Goal: Task Accomplishment & Management: Use online tool/utility

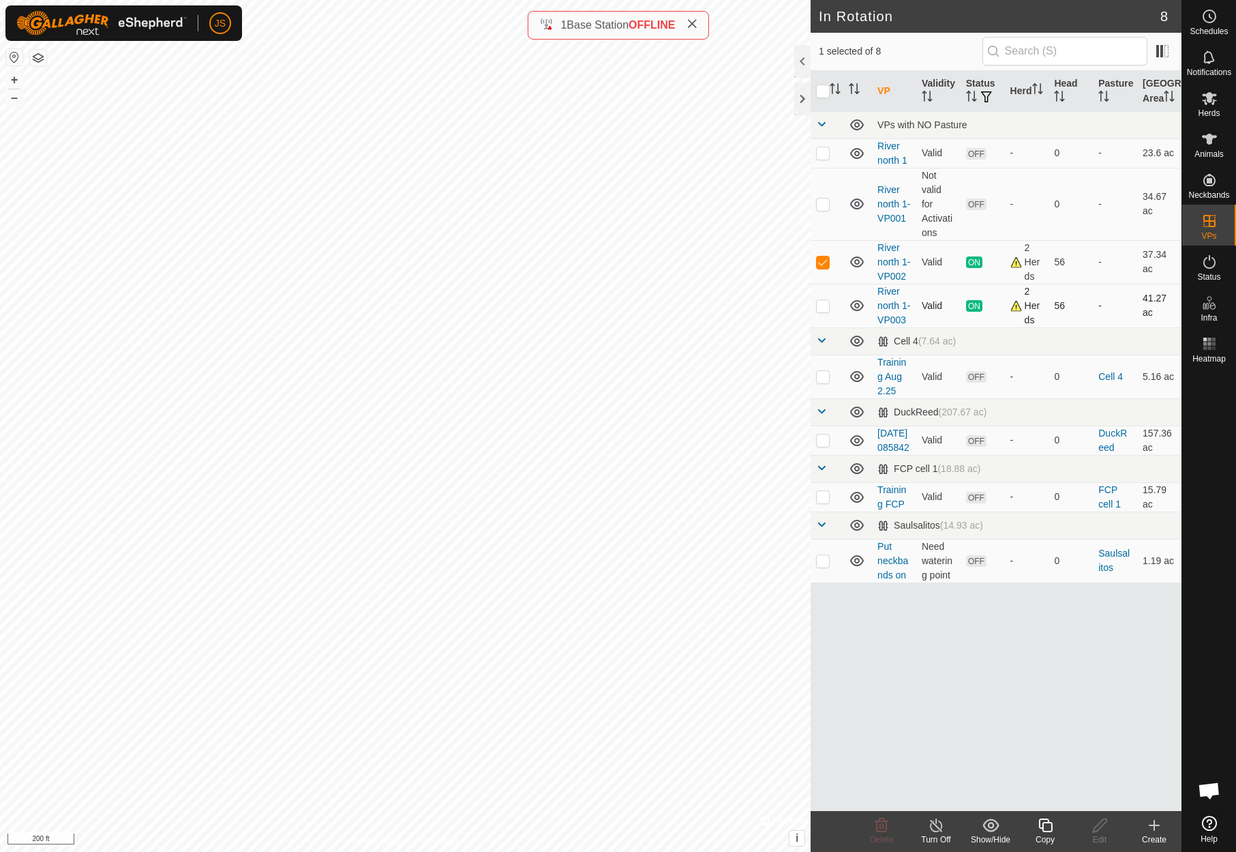
click at [822, 311] on p-checkbox at bounding box center [823, 305] width 14 height 11
checkbox input "true"
click at [1212, 97] on icon at bounding box center [1209, 98] width 15 height 13
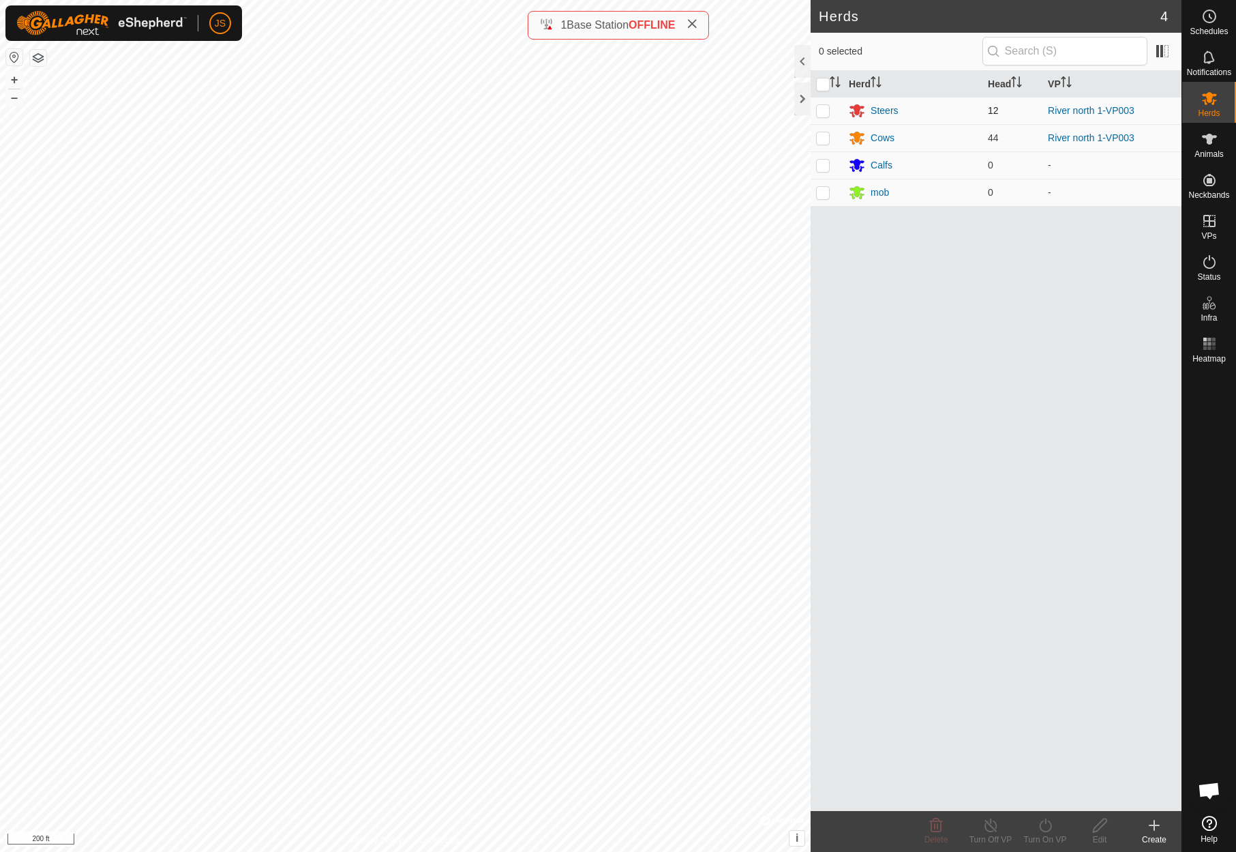
click at [823, 107] on p-checkbox at bounding box center [823, 110] width 14 height 11
checkbox input "true"
drag, startPoint x: 824, startPoint y: 133, endPoint x: 835, endPoint y: 133, distance: 10.9
click at [824, 133] on p-checkbox at bounding box center [823, 137] width 14 height 11
checkbox input "true"
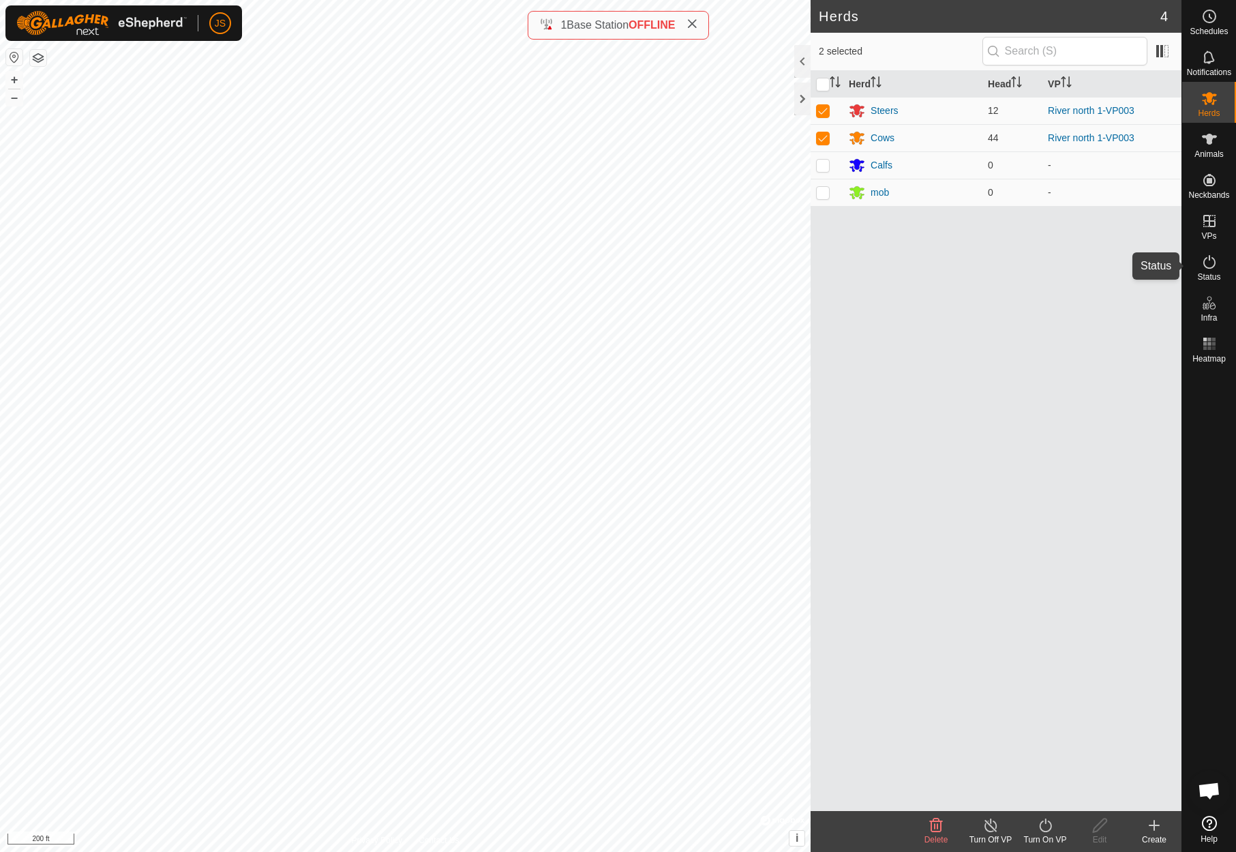
click at [1208, 259] on icon at bounding box center [1209, 262] width 16 height 16
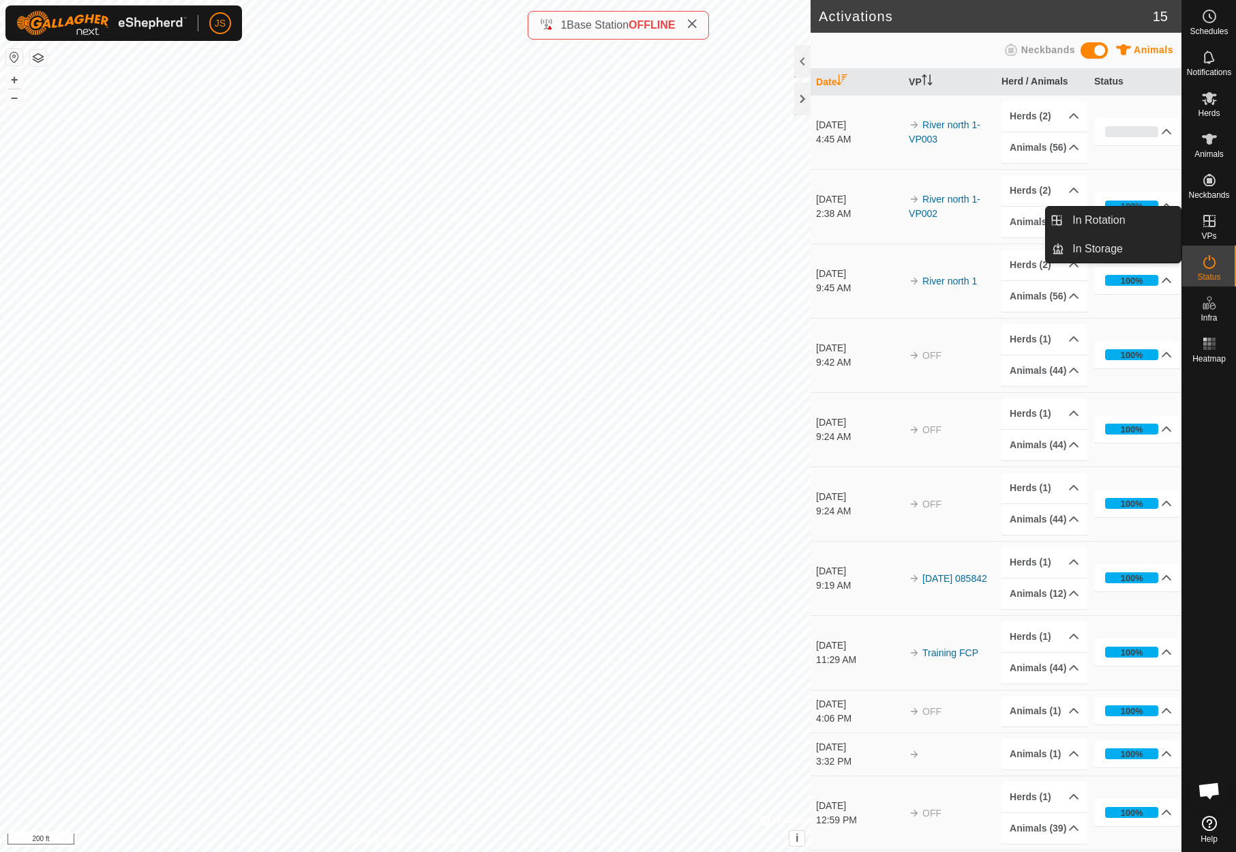
click at [1210, 217] on icon at bounding box center [1209, 221] width 16 height 16
click at [1209, 223] on icon at bounding box center [1209, 221] width 12 height 12
click at [1117, 219] on link "In Rotation" at bounding box center [1122, 220] width 117 height 27
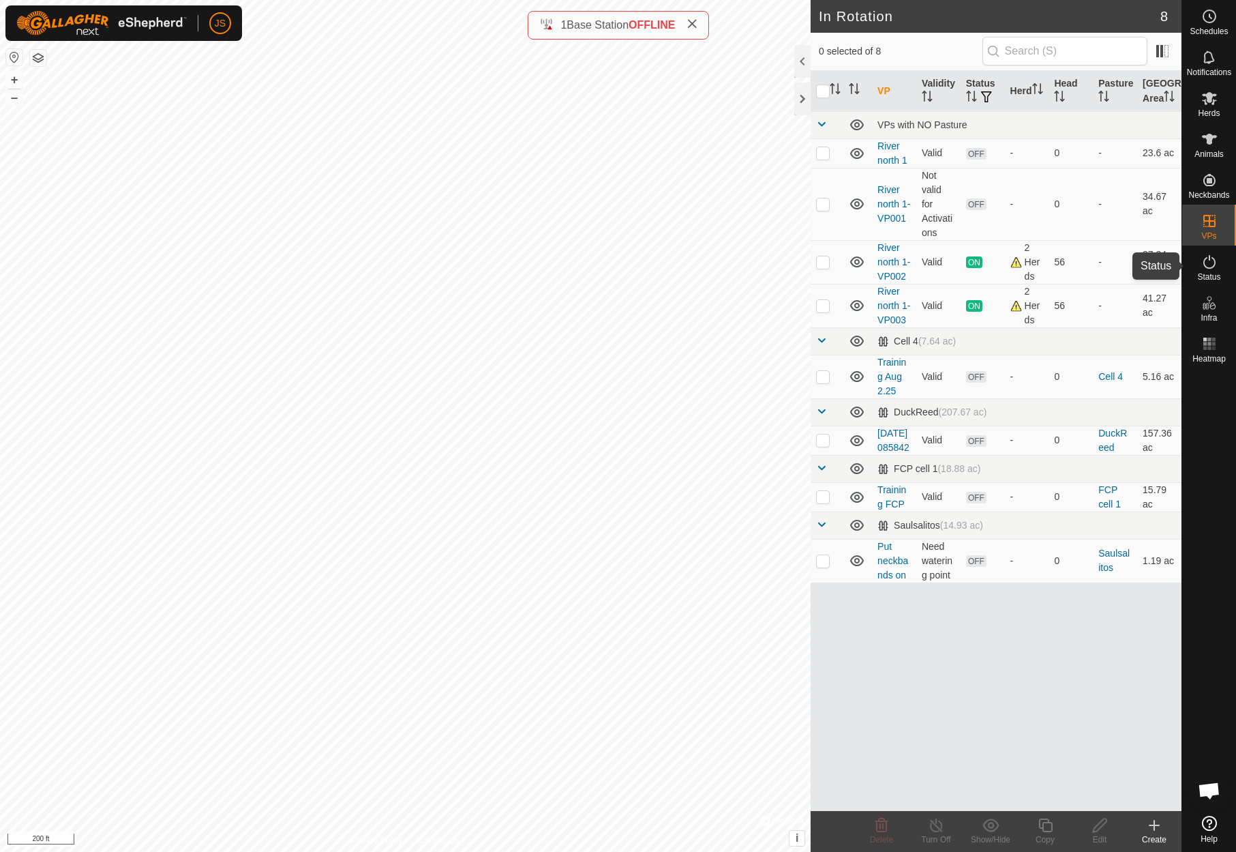
click at [1209, 265] on icon at bounding box center [1209, 262] width 16 height 16
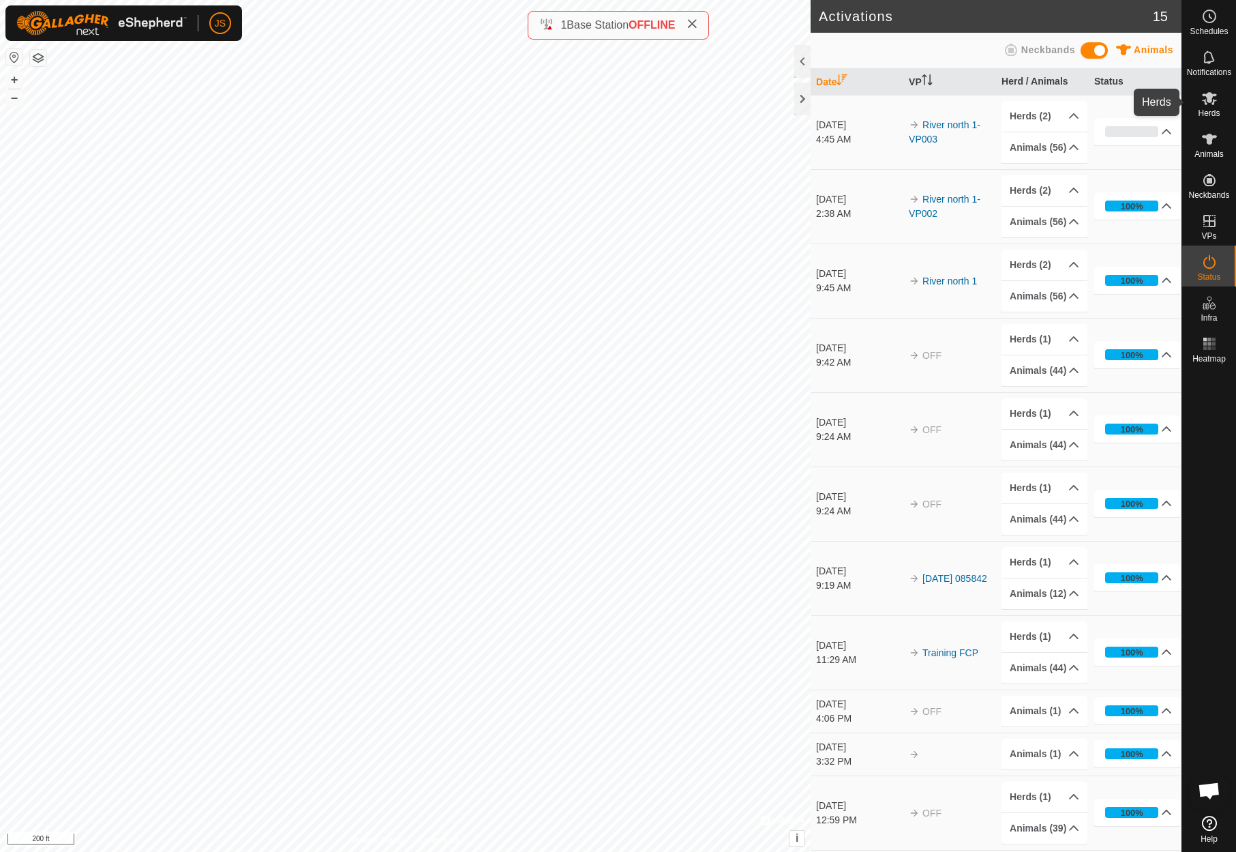
click at [1215, 94] on icon at bounding box center [1209, 98] width 15 height 13
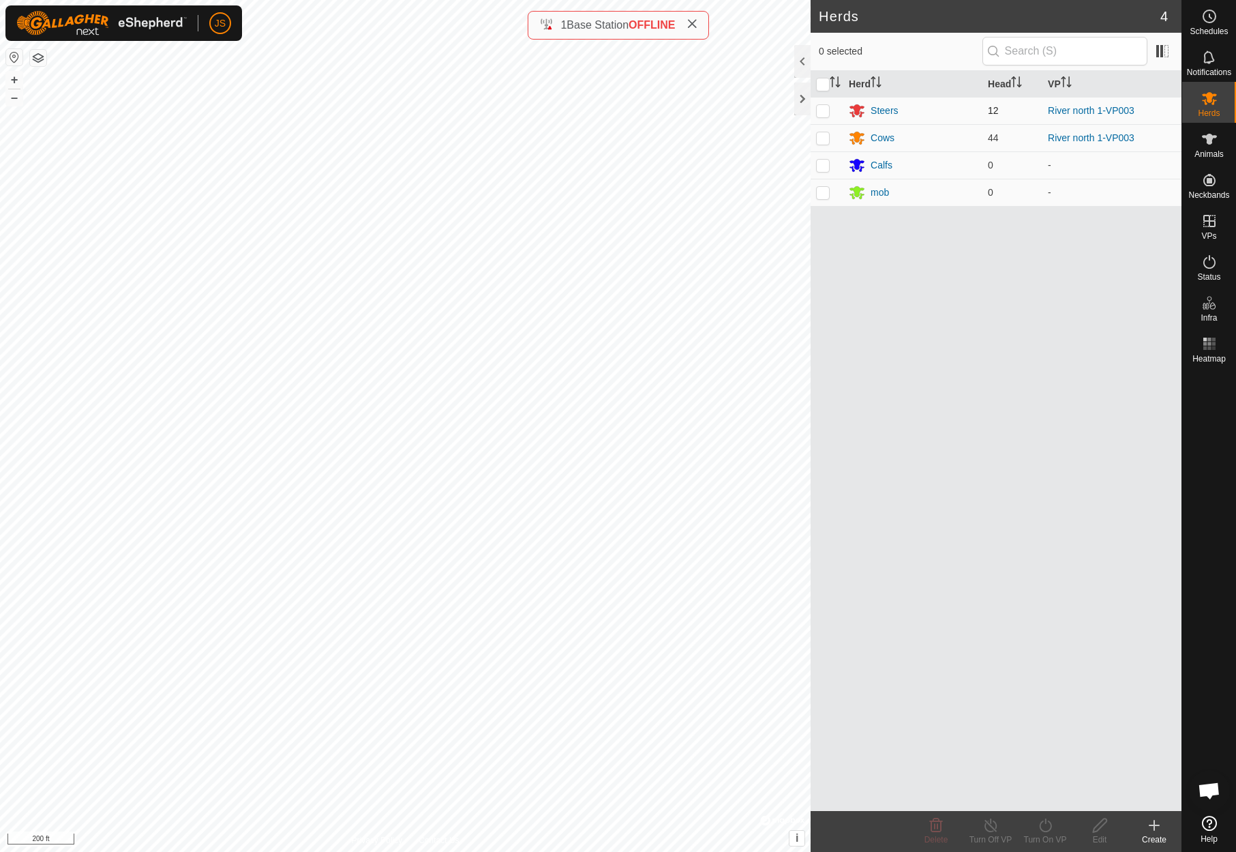
click at [823, 105] on p-checkbox at bounding box center [823, 110] width 14 height 11
checkbox input "true"
click at [822, 132] on p-checkbox at bounding box center [823, 137] width 14 height 11
checkbox input "true"
click at [1046, 828] on icon at bounding box center [1045, 825] width 17 height 16
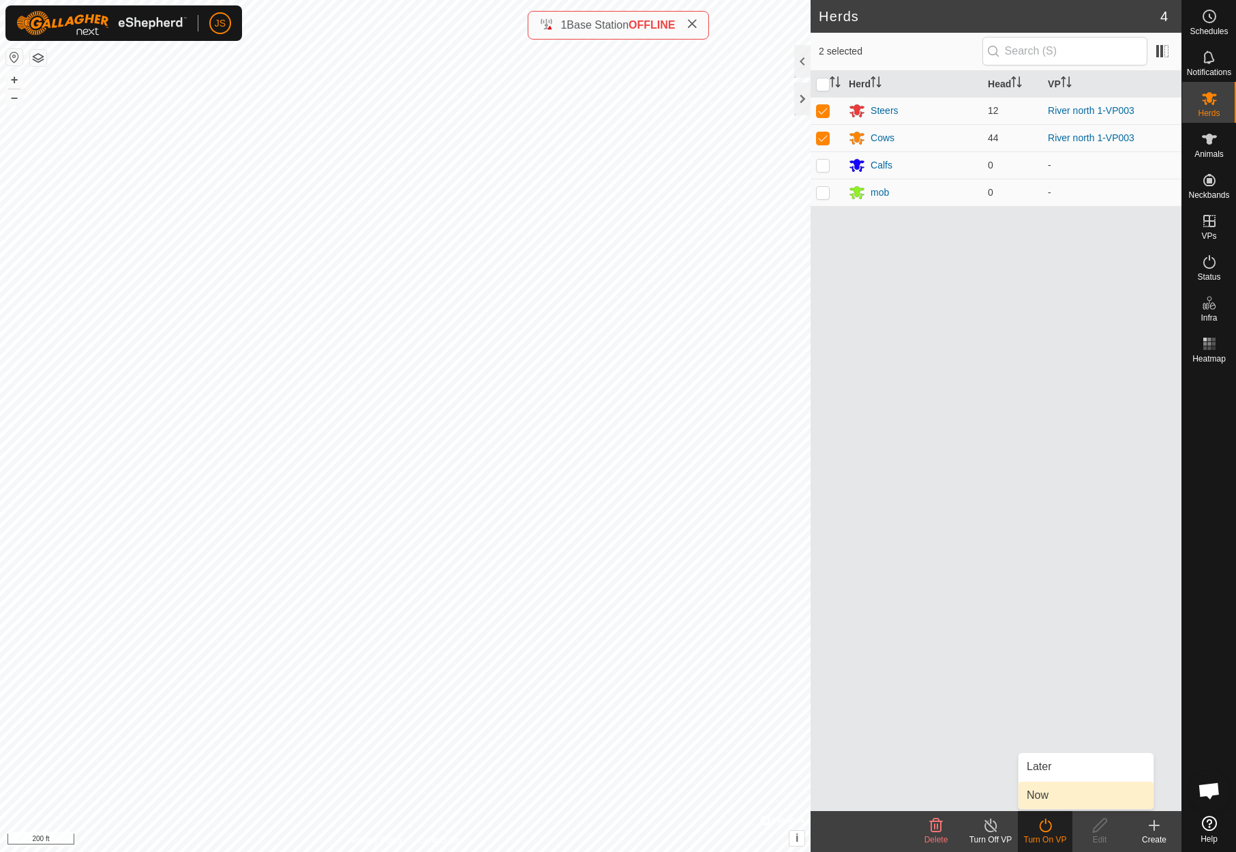
click at [1040, 791] on link "Now" at bounding box center [1086, 794] width 135 height 27
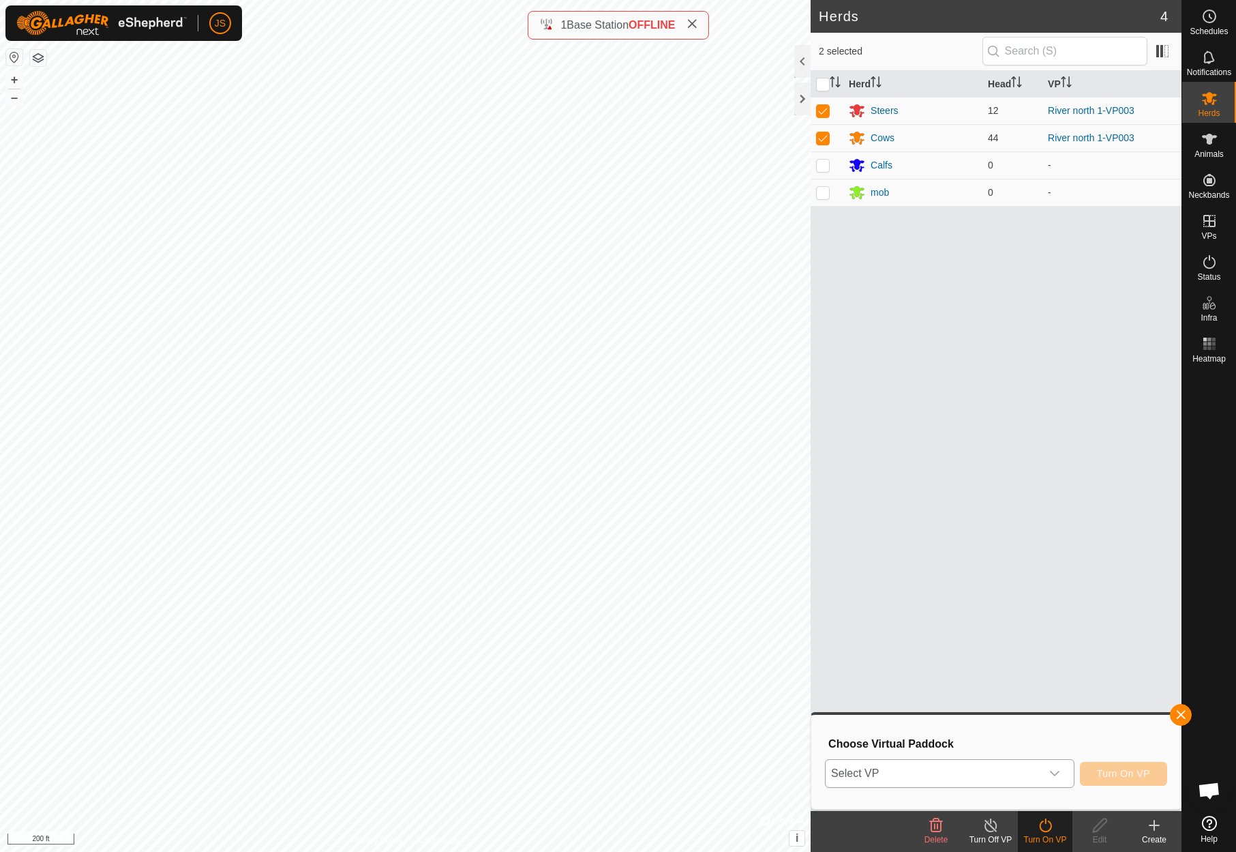
click at [1049, 770] on icon "dropdown trigger" at bounding box center [1054, 773] width 11 height 11
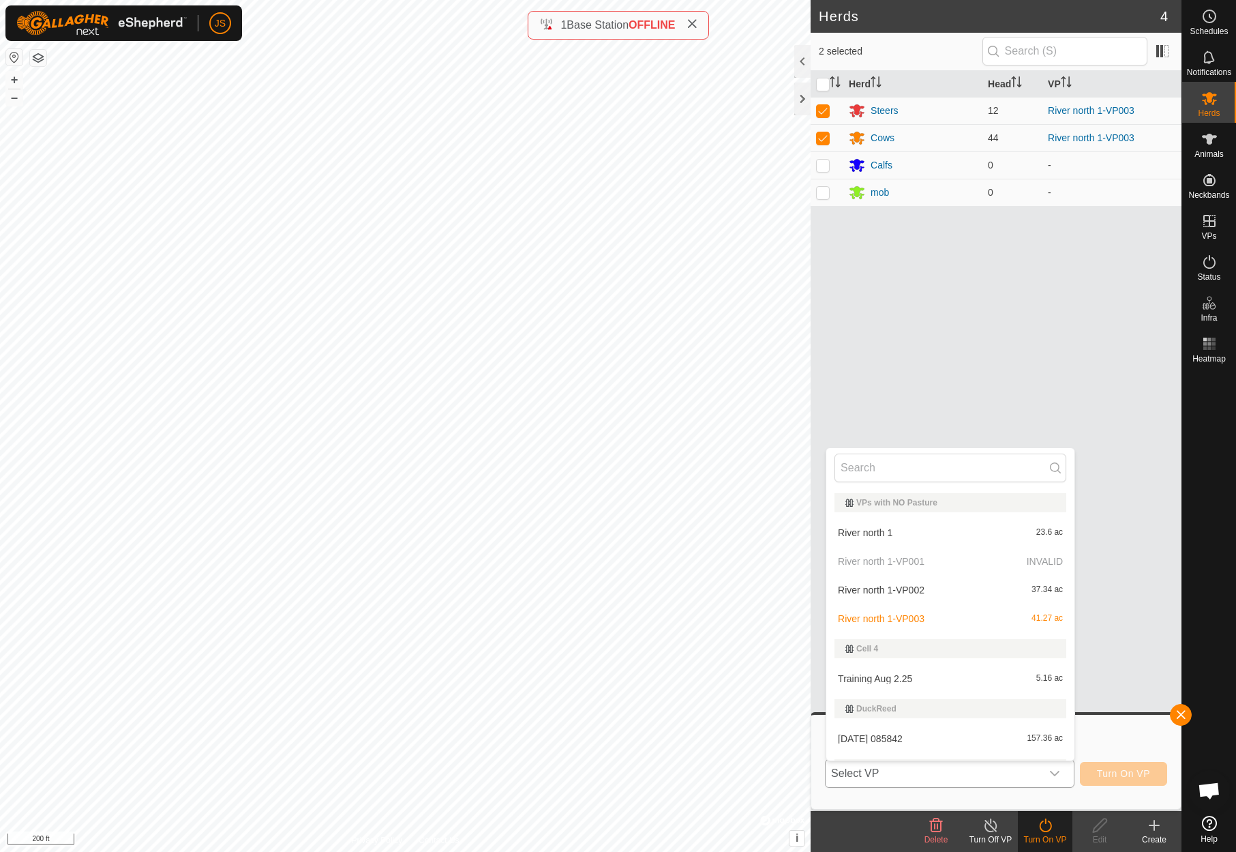
click at [886, 612] on li "River north 1-VP003 41.27 ac" at bounding box center [950, 618] width 248 height 27
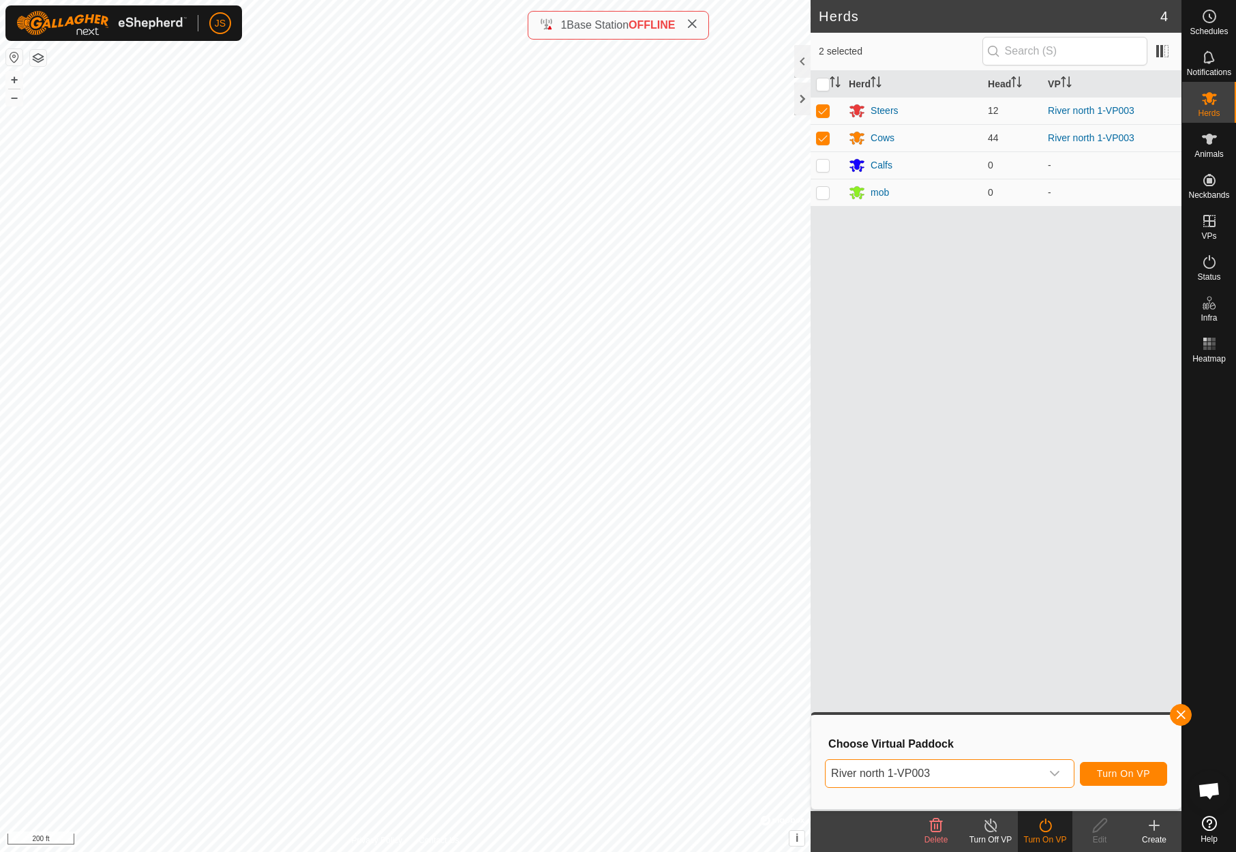
click at [1132, 771] on span "Turn On VP" at bounding box center [1123, 773] width 53 height 11
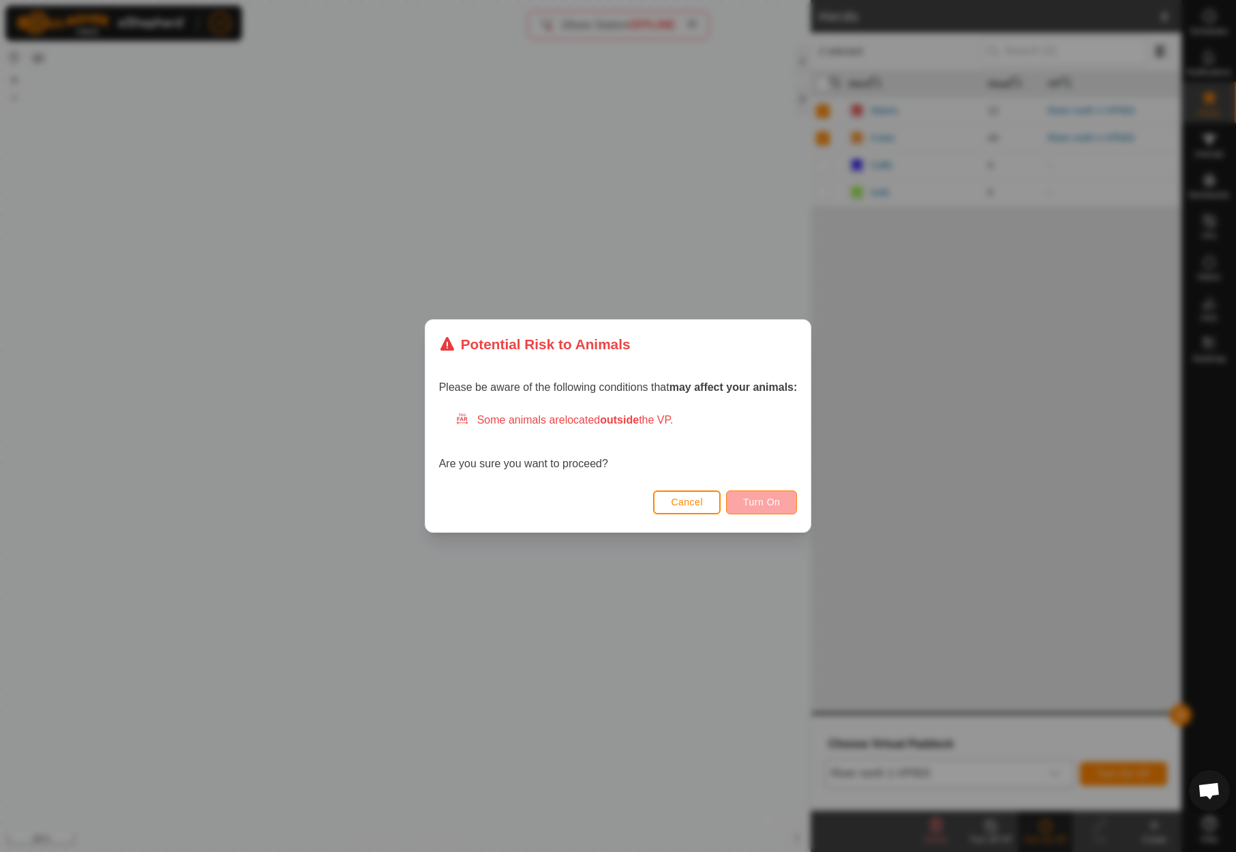
click at [780, 499] on span "Turn On" at bounding box center [761, 501] width 37 height 11
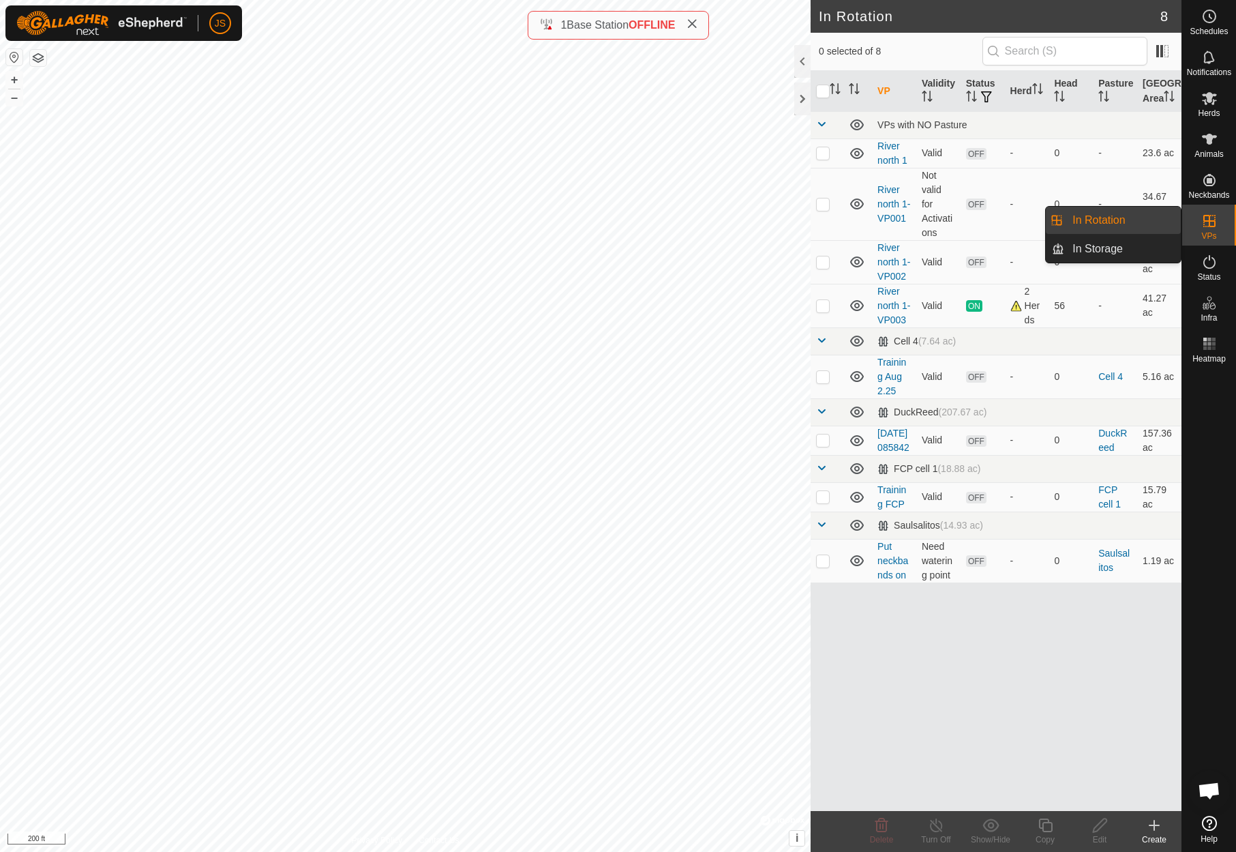
click at [1210, 222] on icon at bounding box center [1209, 221] width 12 height 12
